Goal: Information Seeking & Learning: Understand process/instructions

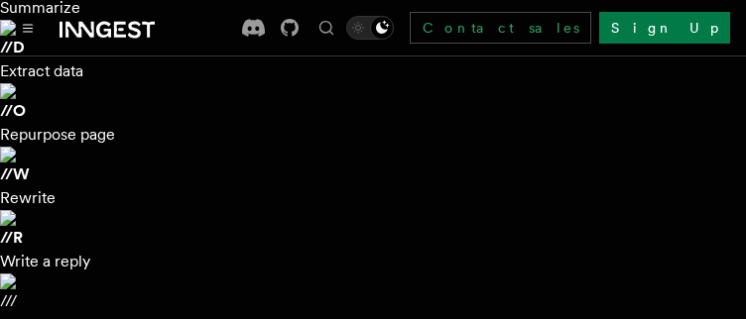
scroll to position [389, 0]
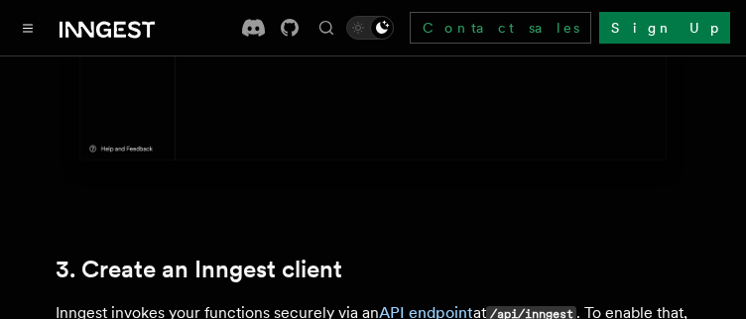
scroll to position [2917, 0]
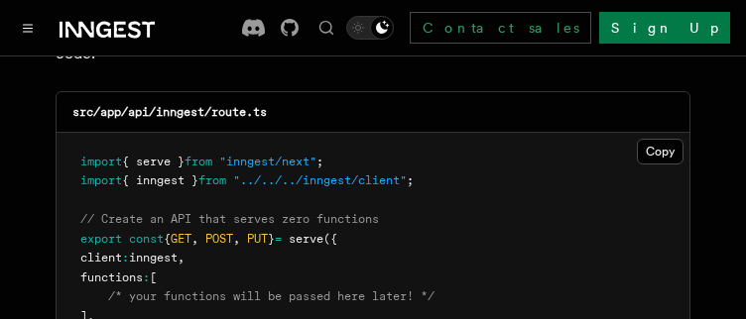
scroll to position [3658, 0]
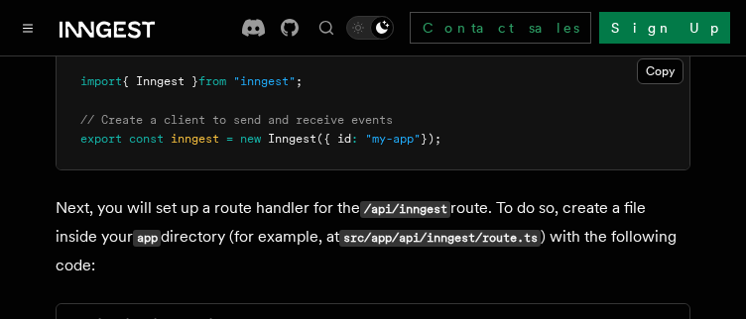
scroll to position [3441, 0]
